Goal: Task Accomplishment & Management: Manage account settings

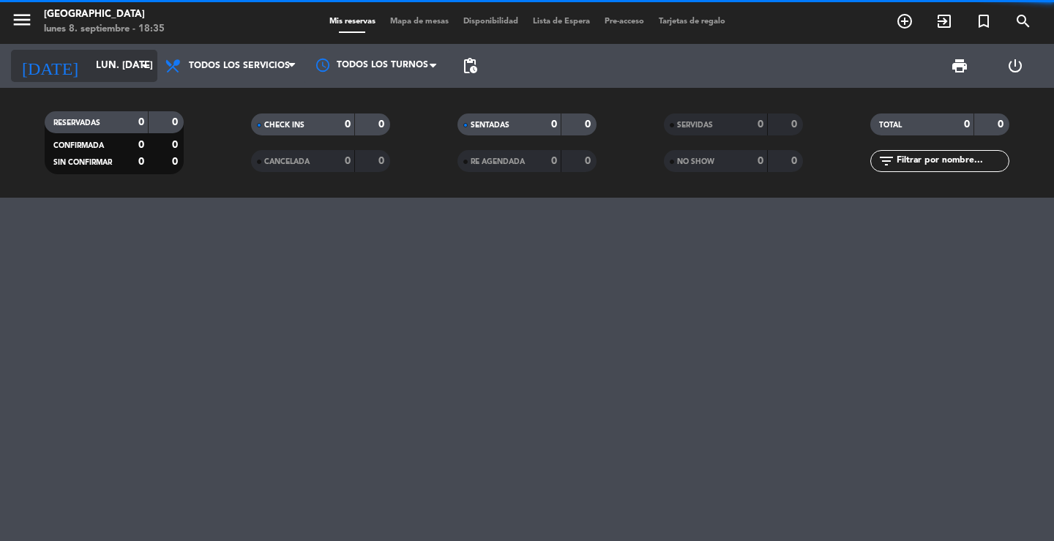
click at [148, 64] on icon "arrow_drop_down" at bounding box center [145, 66] width 18 height 18
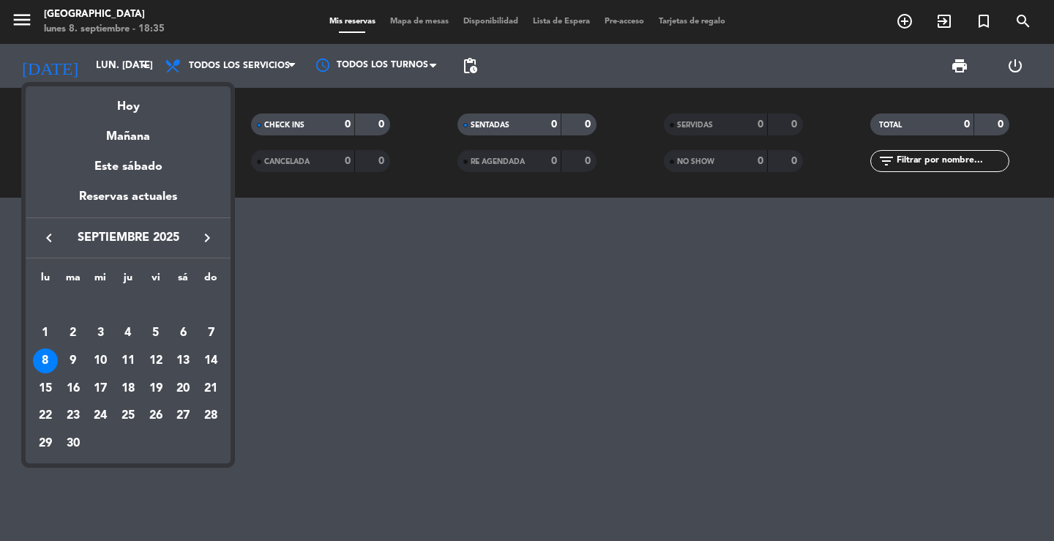
drag, startPoint x: 148, startPoint y: 64, endPoint x: 45, endPoint y: 359, distance: 312.5
click at [45, 359] on div "8" at bounding box center [45, 360] width 25 height 25
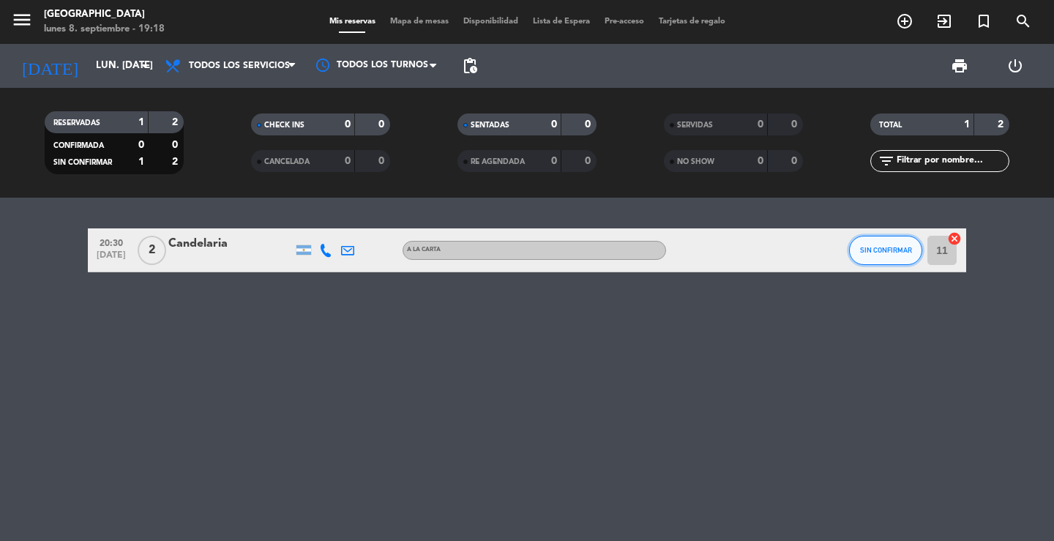
click at [884, 255] on button "SIN CONFIRMAR" at bounding box center [885, 250] width 73 height 29
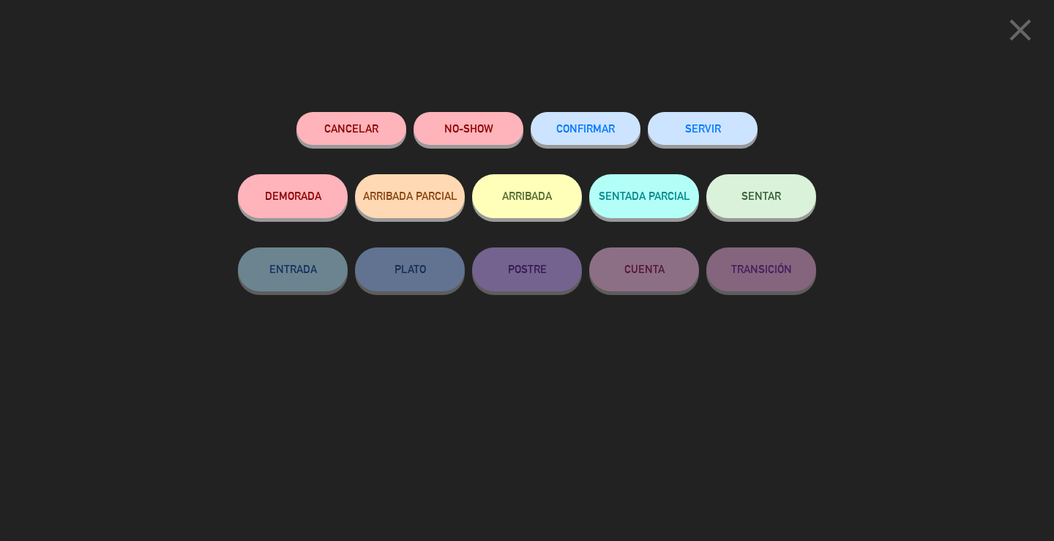
click at [602, 136] on button "CONFIRMAR" at bounding box center [586, 128] width 110 height 33
